Goal: Navigation & Orientation: Understand site structure

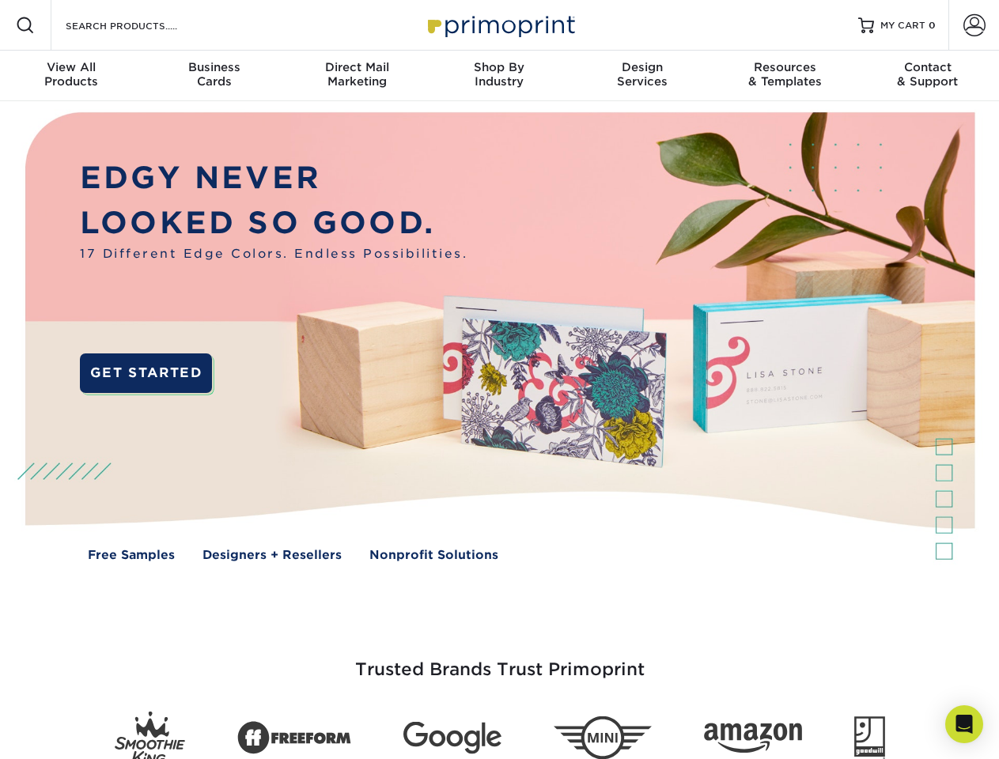
click at [499, 380] on img at bounding box center [499, 348] width 989 height 494
click at [25, 25] on span at bounding box center [25, 25] width 19 height 19
click at [974, 25] on span at bounding box center [974, 25] width 22 height 22
click at [71, 76] on div "View All Products" at bounding box center [71, 74] width 142 height 28
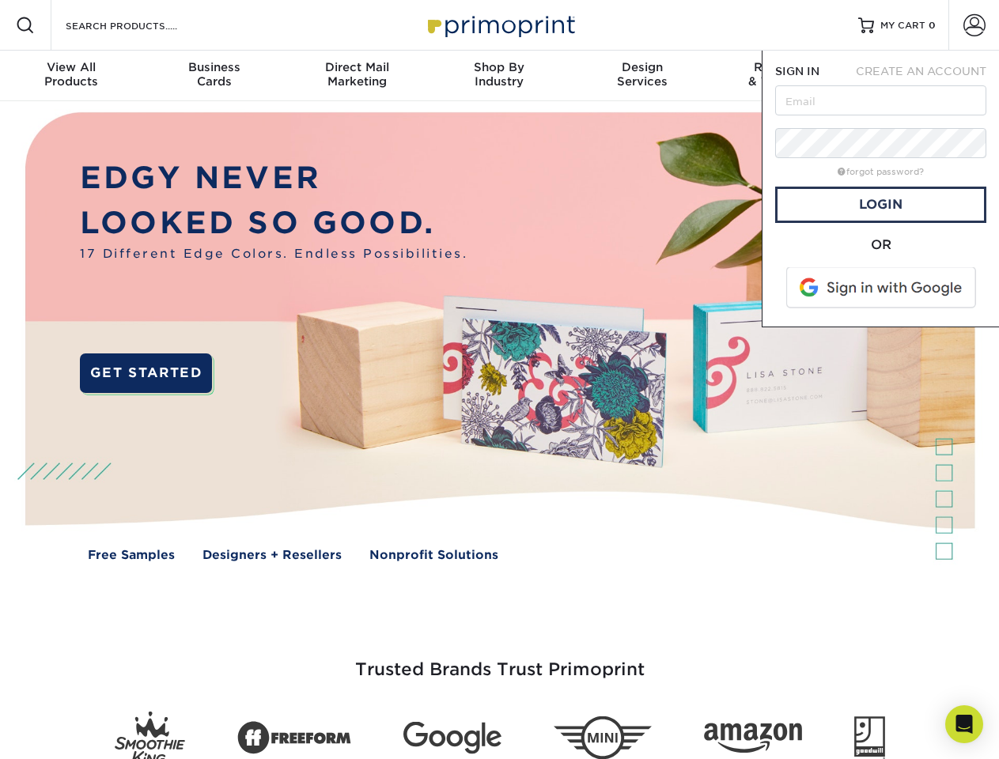
click at [214, 76] on div "Business Cards" at bounding box center [213, 74] width 142 height 28
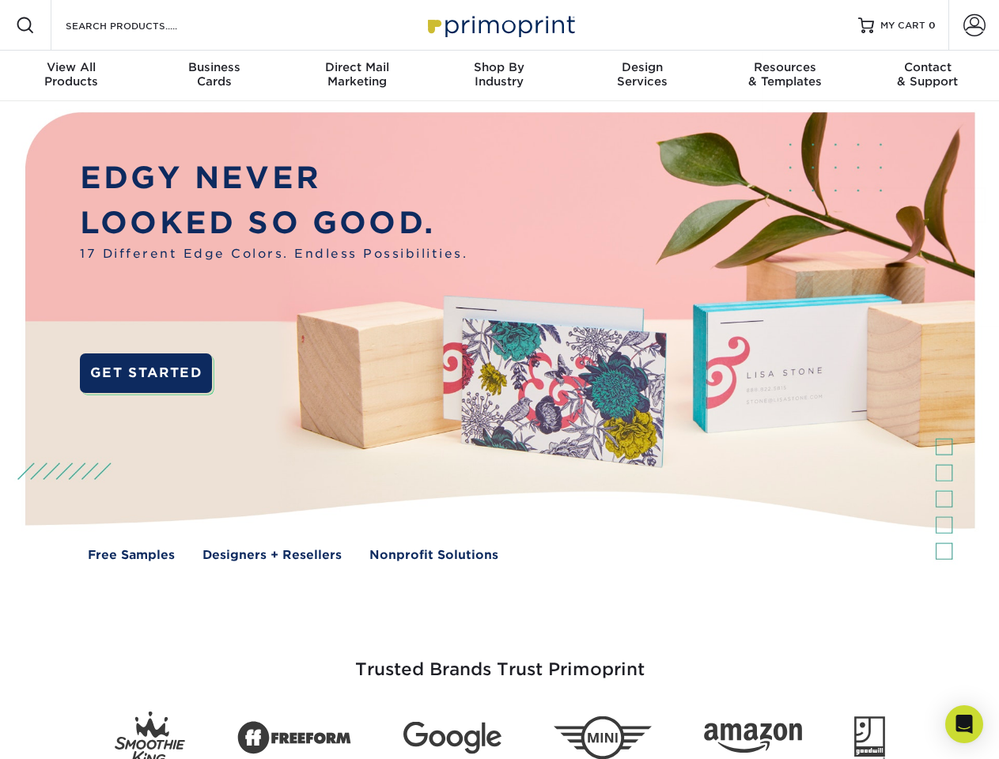
click at [357, 76] on div "Direct Mail Marketing" at bounding box center [357, 74] width 142 height 28
click at [499, 76] on div "Shop By Industry" at bounding box center [499, 74] width 142 height 28
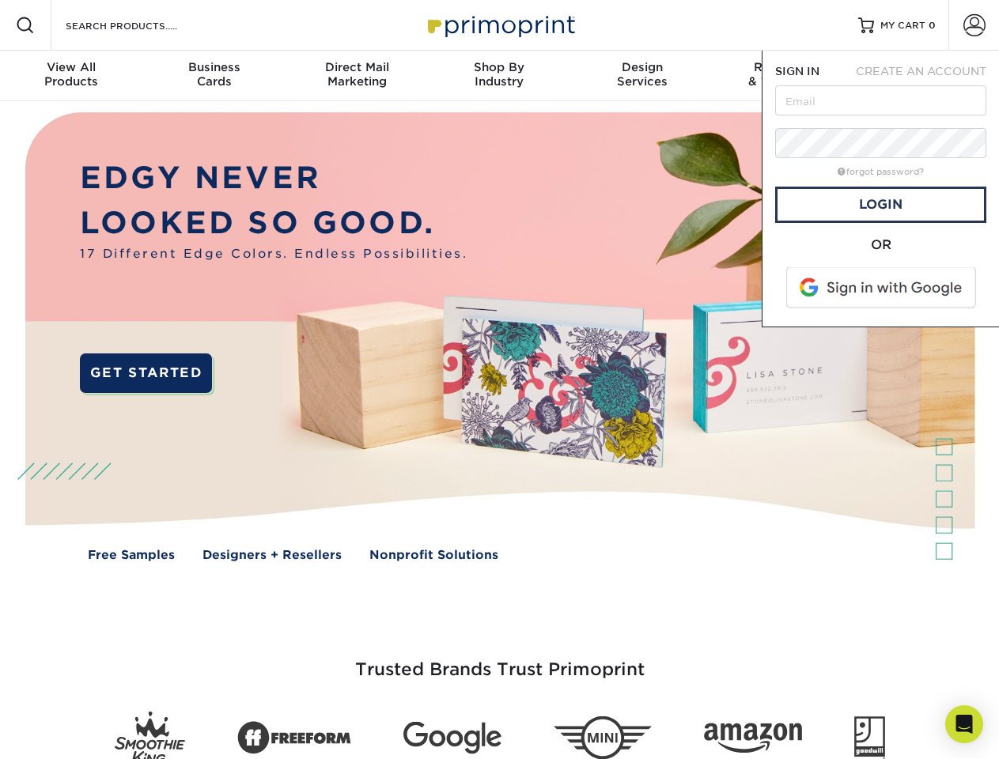
click at [642, 76] on div "Design Services" at bounding box center [642, 74] width 142 height 28
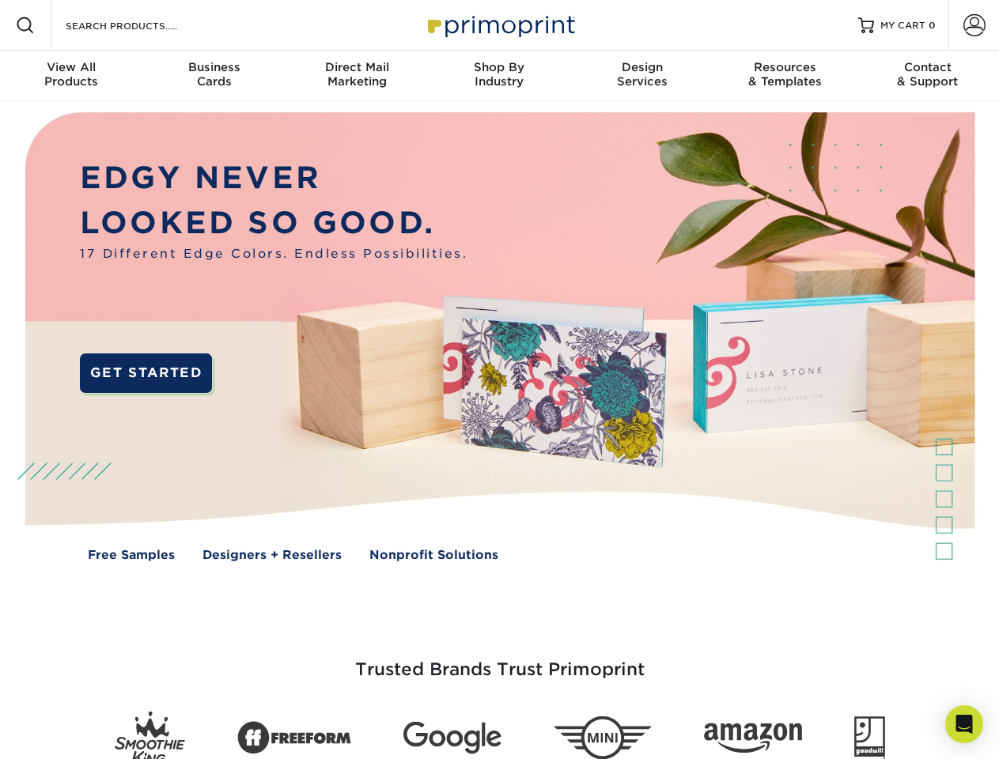
click at [785, 76] on span "SIGN IN" at bounding box center [797, 71] width 44 height 13
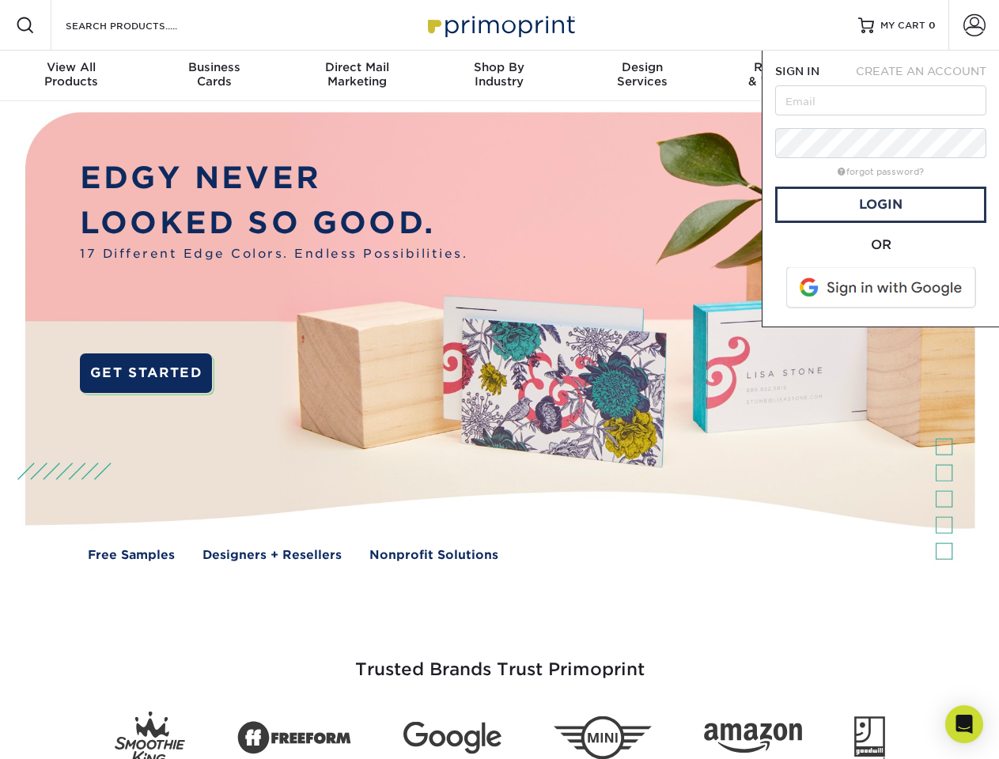
click at [928, 76] on span "CREATE AN ACCOUNT" at bounding box center [921, 71] width 130 height 13
